Goal: Transaction & Acquisition: Purchase product/service

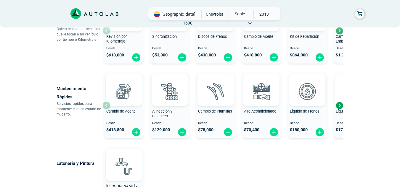
scroll to position [326, 0]
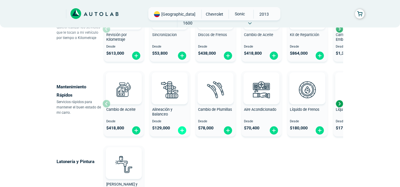
click at [181, 133] on img at bounding box center [181, 130] width 9 height 9
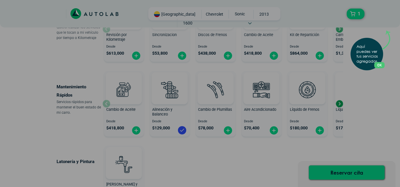
click at [355, 17] on div "Aquí puedes ver tus servicios agregados. OK .aex,.bex{fill:none!important;strok…" at bounding box center [200, 93] width 400 height 187
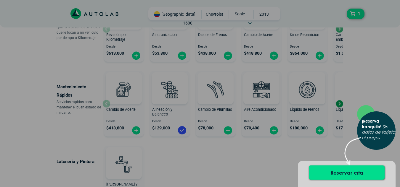
click at [244, 152] on div "× ¡Reserva tranquilo! Sin datos de tarjeta ni pagos" at bounding box center [200, 93] width 400 height 187
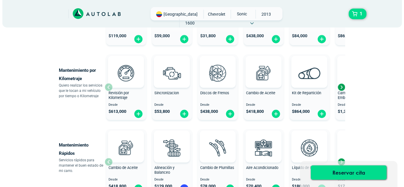
scroll to position [267, 0]
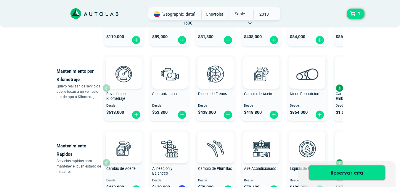
click at [340, 87] on div "Next slide" at bounding box center [339, 88] width 9 height 9
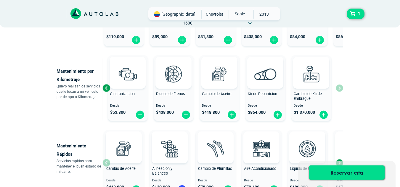
click at [106, 85] on div "Previous slide" at bounding box center [106, 88] width 9 height 9
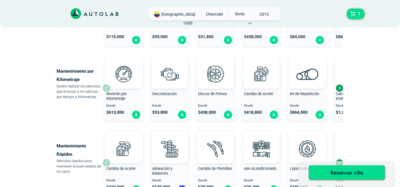
click at [106, 88] on div "Revisión por Kilometraje Desde $ 613,000" at bounding box center [124, 88] width 40 height 63
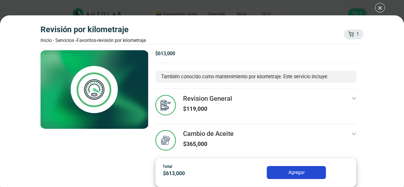
click at [279, 10] on div "Revisión por Kilometraje Inicio - Servicios - Favoritos - Revisión por Kilometr…" at bounding box center [202, 93] width 404 height 187
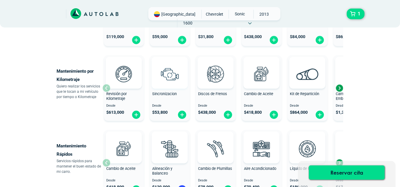
click at [174, 70] on img at bounding box center [170, 74] width 26 height 26
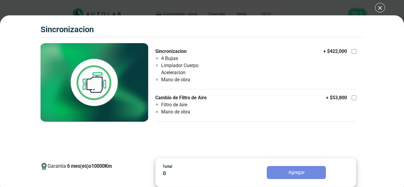
click at [247, 1] on div "SINCRONIZACION 1 SINCRONIZACION 6 10000 Km" at bounding box center [202, 93] width 404 height 187
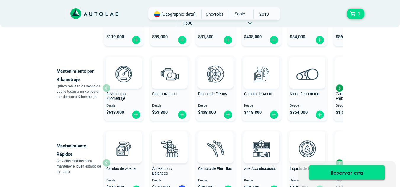
click at [265, 77] on img at bounding box center [261, 74] width 26 height 26
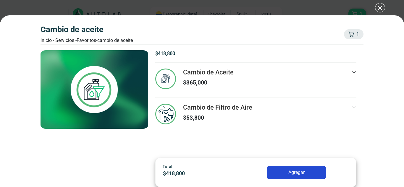
click at [378, 9] on div "Cambio de Aceite Inicio - Servicios - Favoritos - Cambio de Aceite 1 1 Cambio d…" at bounding box center [202, 93] width 404 height 187
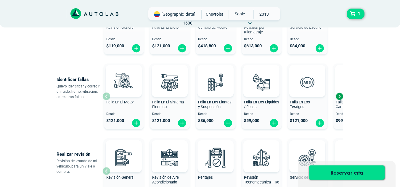
scroll to position [108, 0]
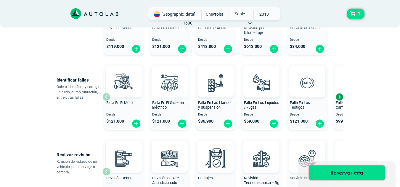
click at [177, 90] on img at bounding box center [170, 83] width 26 height 26
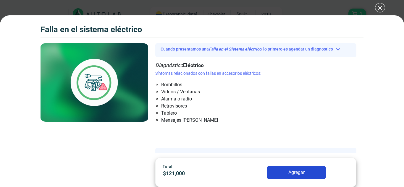
click at [294, 9] on div "Falla en el Sistema eléctrico 1 Falla en el Sistema eléctrico" at bounding box center [202, 93] width 404 height 187
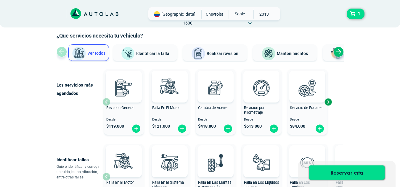
scroll to position [28, 0]
click at [305, 92] on img at bounding box center [307, 88] width 26 height 26
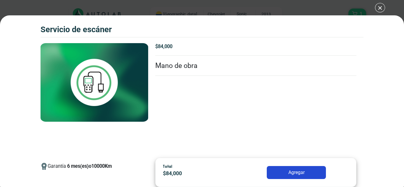
click at [381, 7] on div "Servicio de escáner 1 Servicio de escáner 6" at bounding box center [202, 93] width 404 height 187
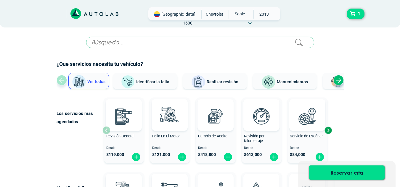
scroll to position [28, 0]
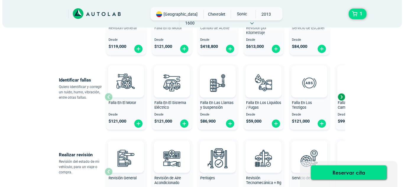
scroll to position [267, 0]
